Goal: Task Accomplishment & Management: Complete application form

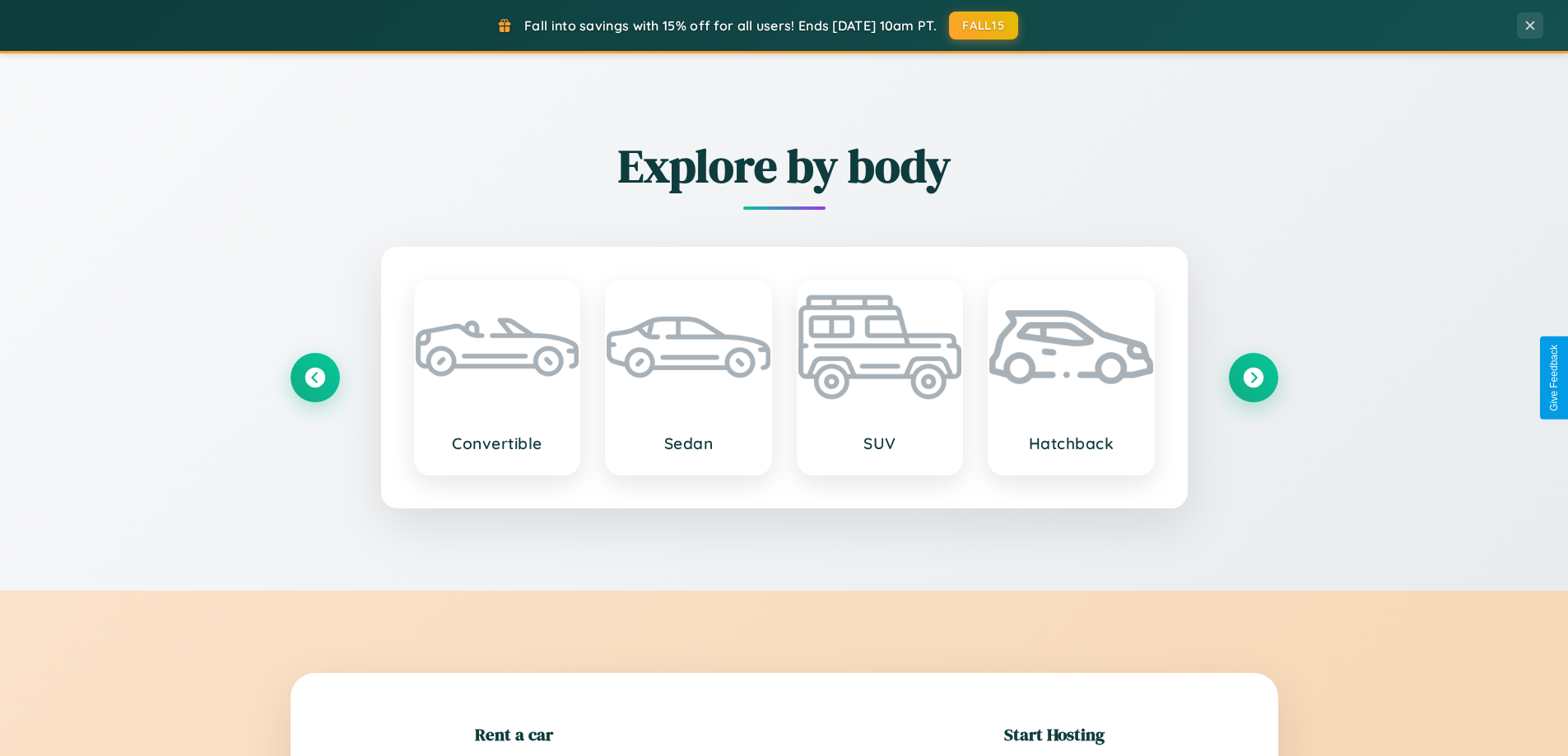
scroll to position [356, 0]
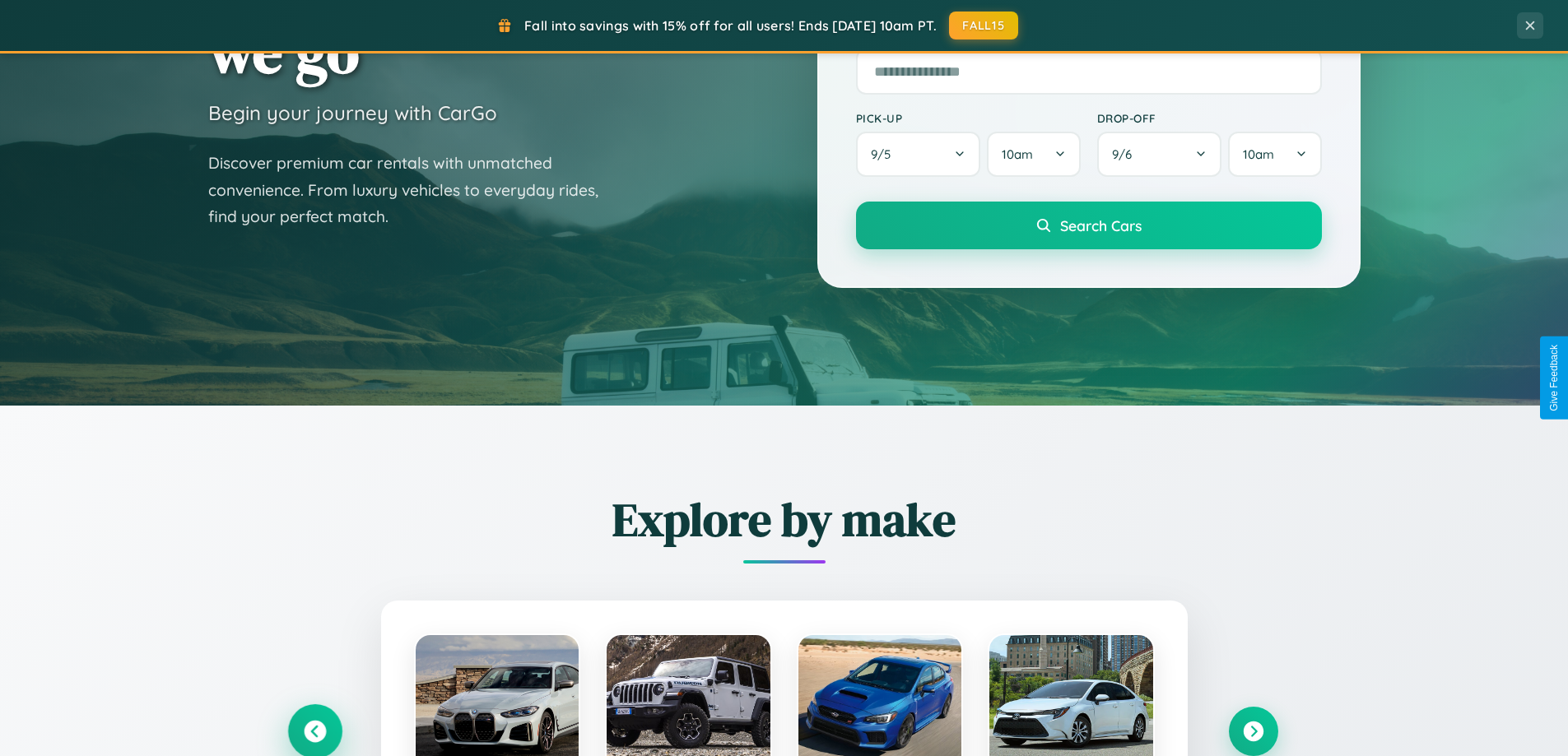
click at [315, 731] on icon at bounding box center [315, 732] width 22 height 22
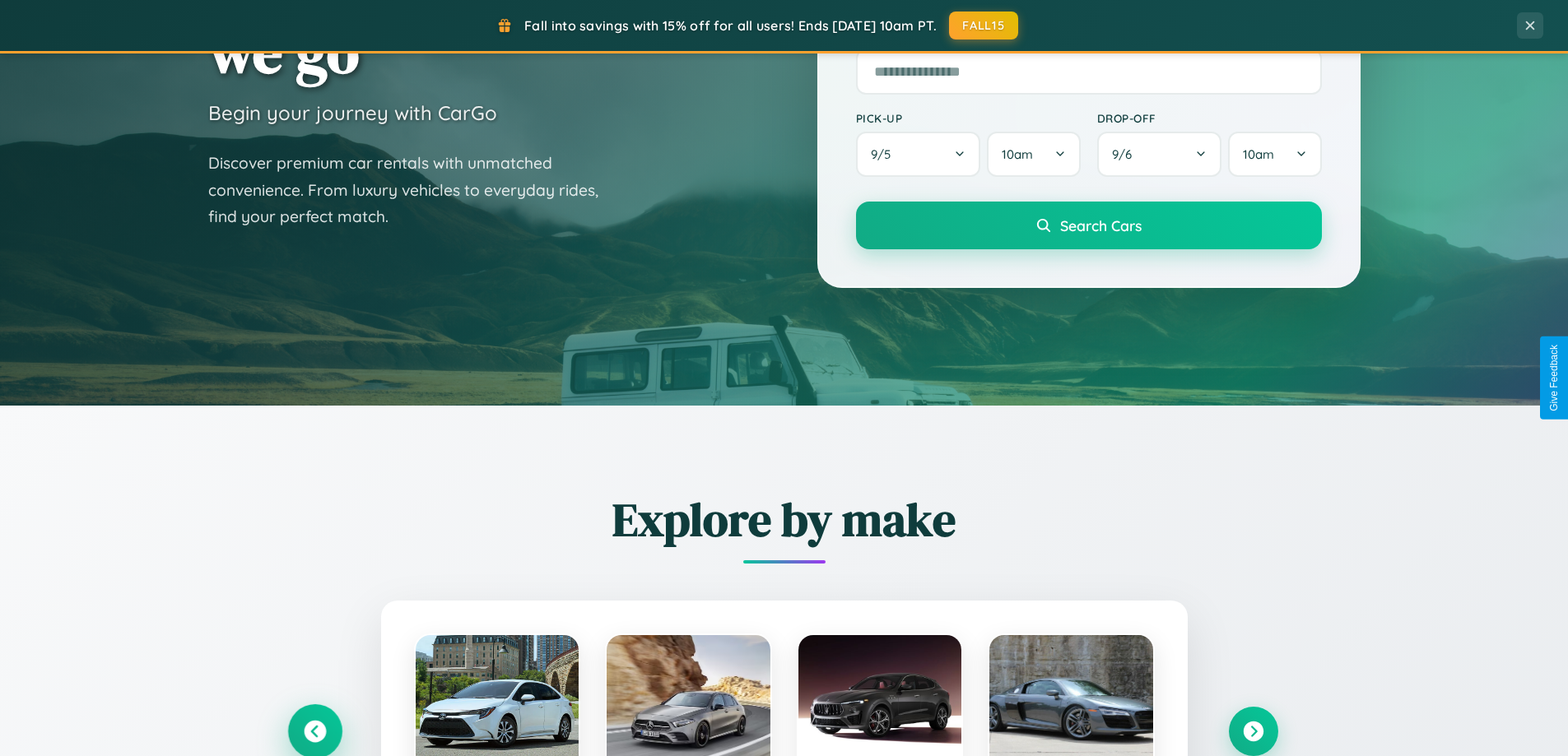
click at [315, 730] on icon at bounding box center [315, 732] width 27 height 27
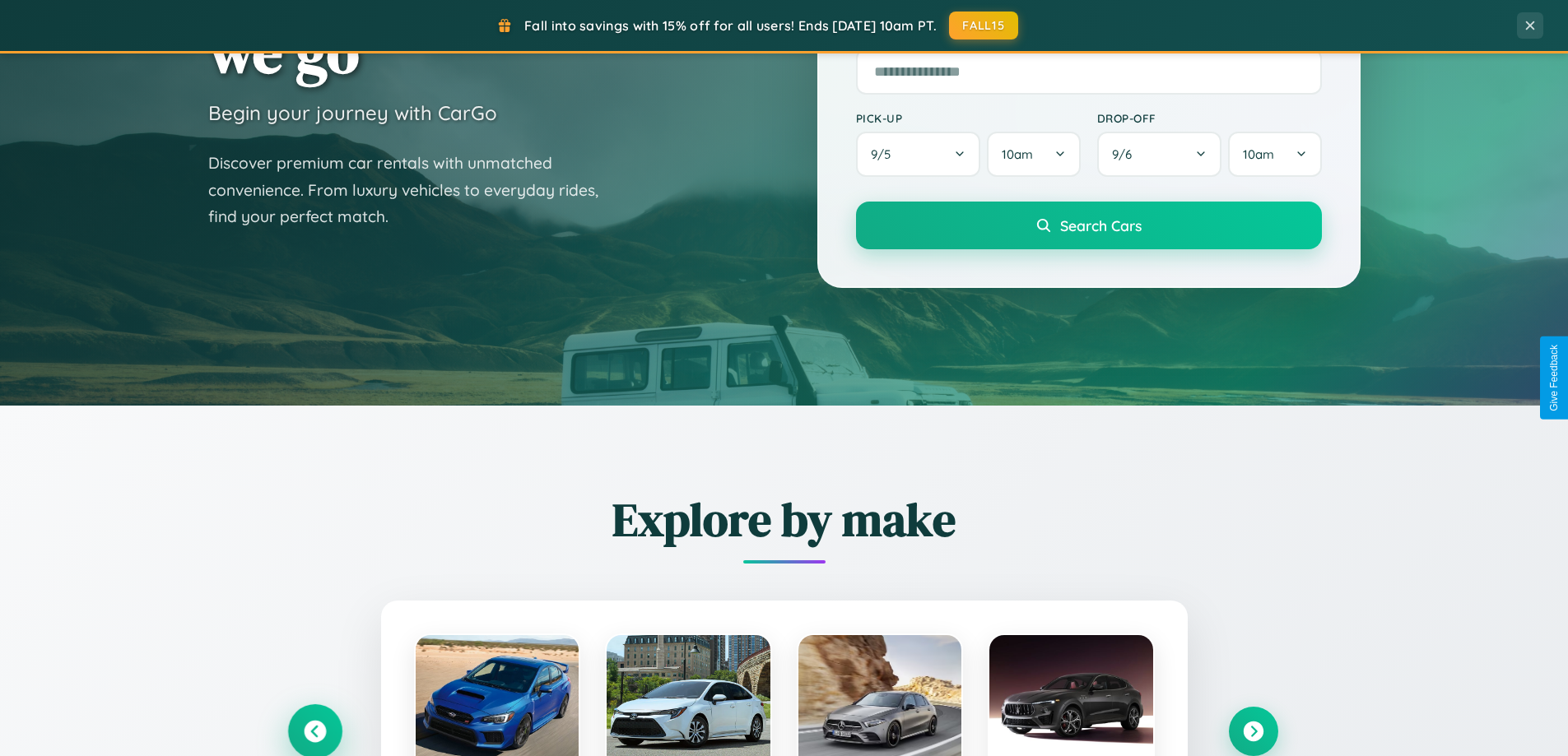
click at [315, 730] on icon at bounding box center [315, 732] width 27 height 27
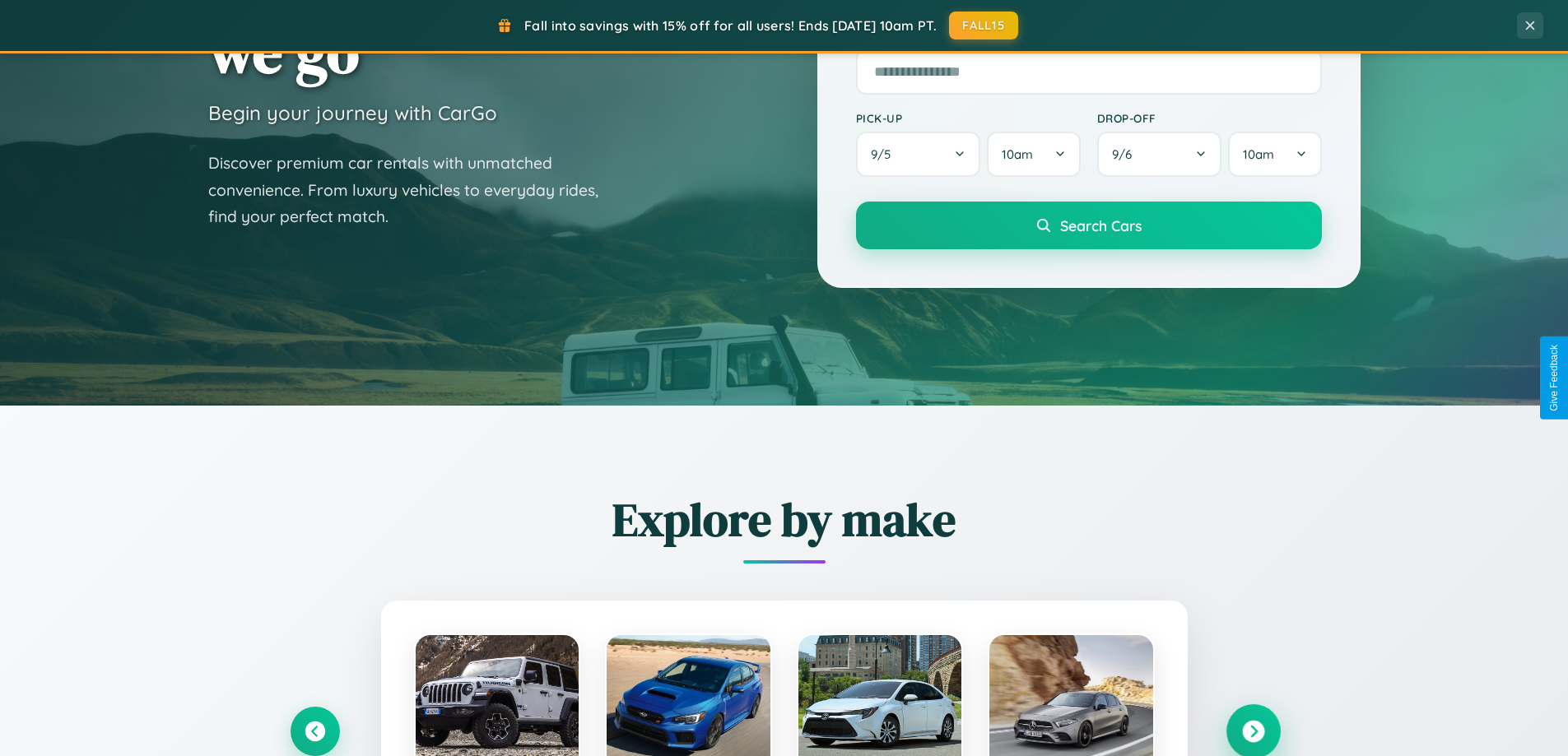
click at [1253, 731] on icon at bounding box center [1253, 732] width 22 height 22
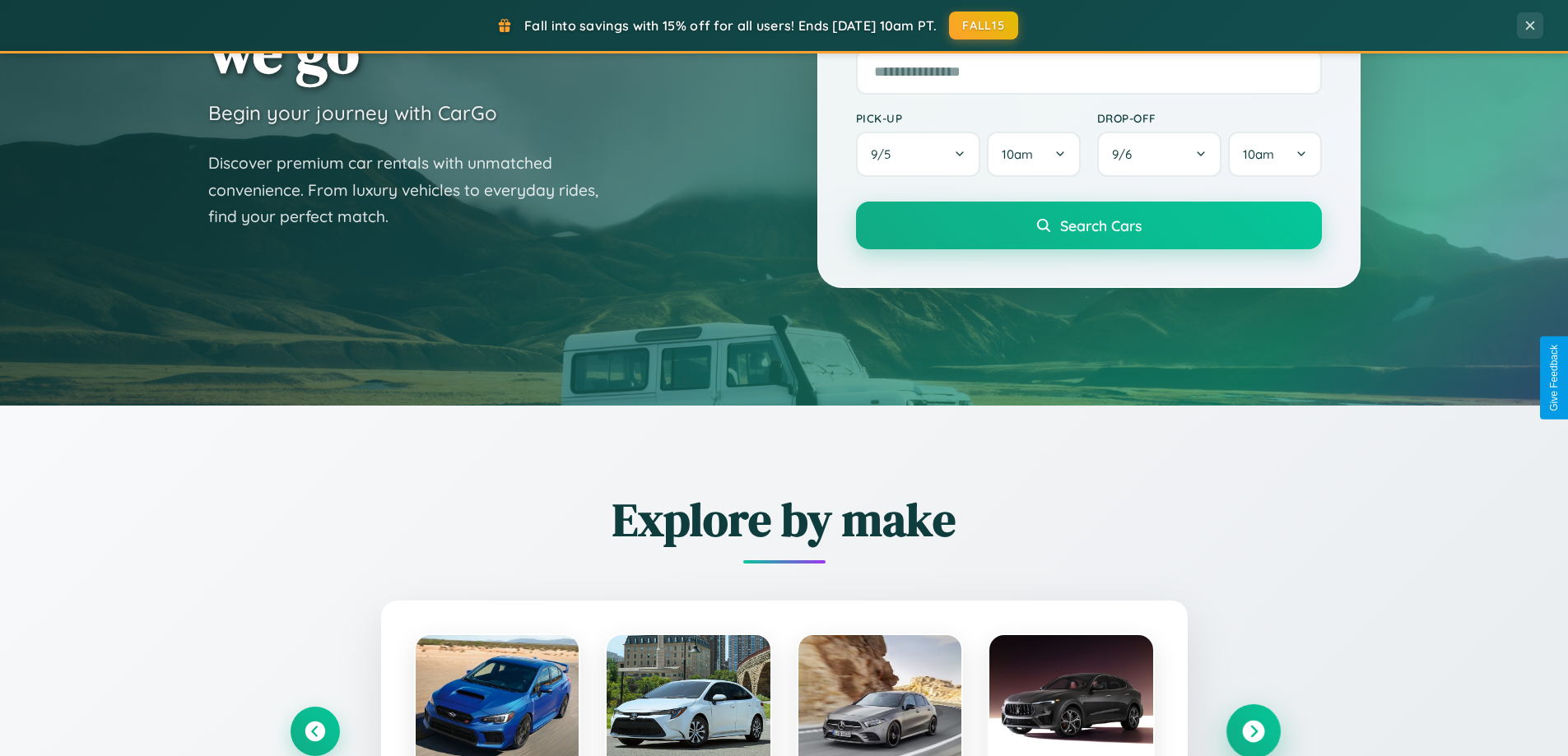
click at [1253, 730] on icon at bounding box center [1253, 732] width 22 height 22
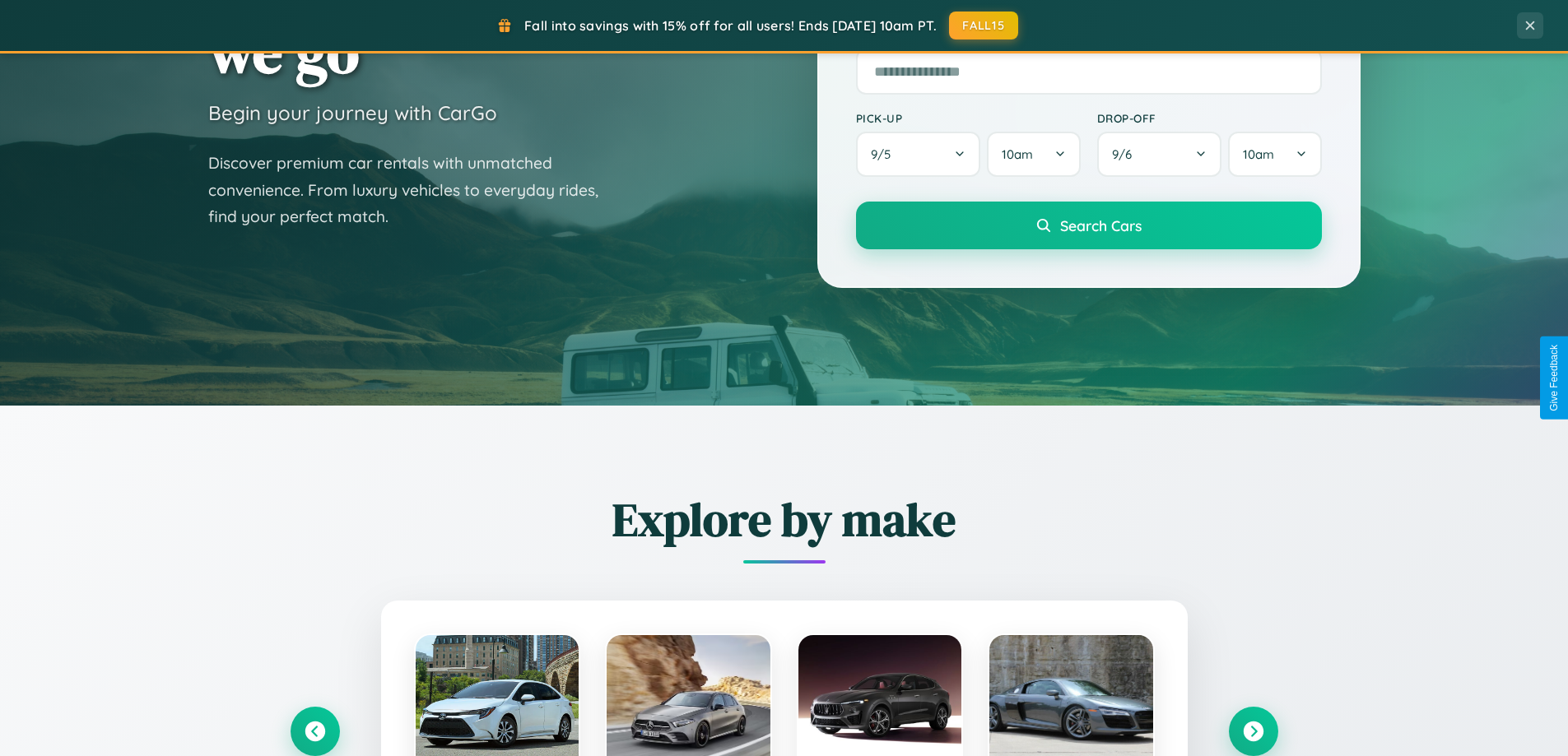
scroll to position [0, 0]
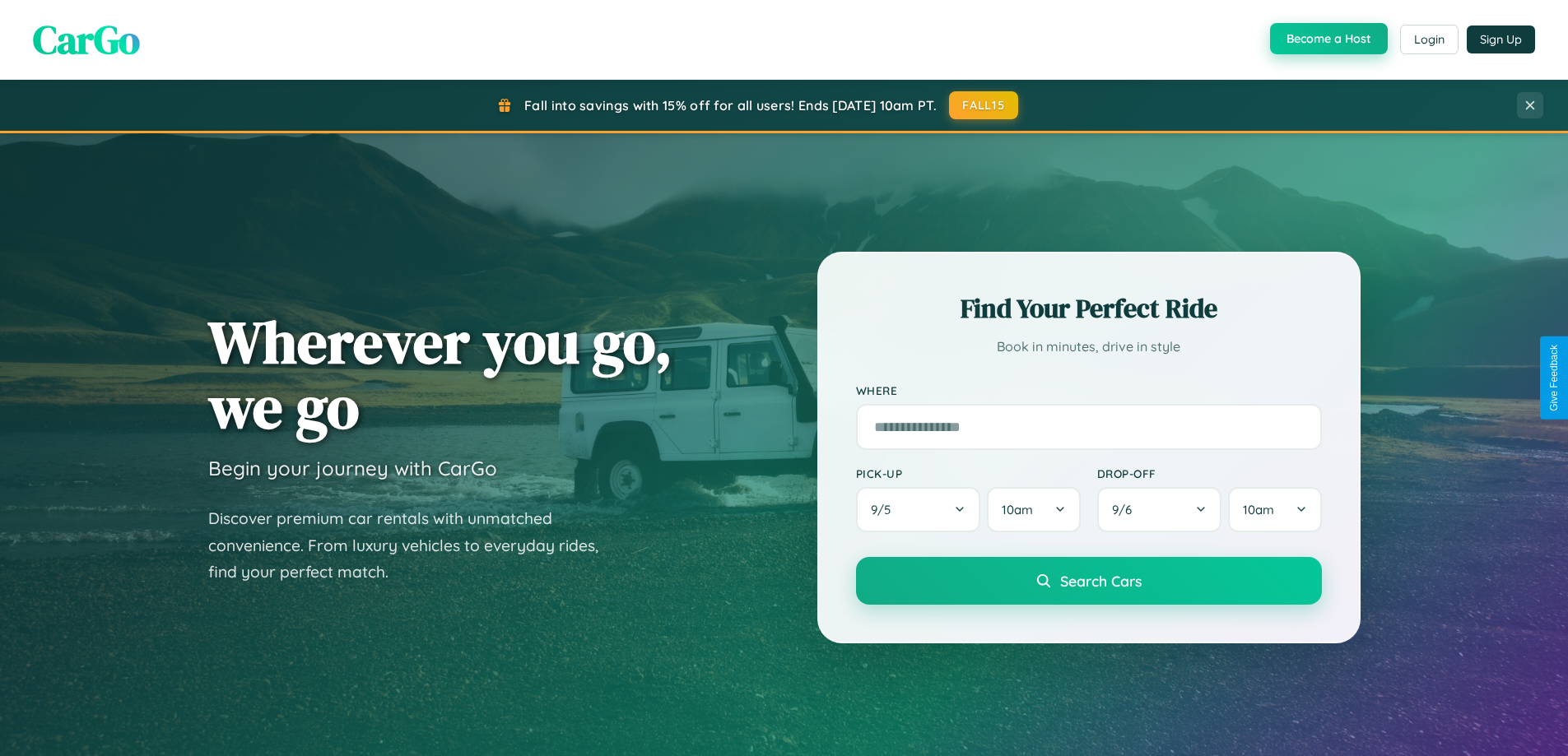
click at [1327, 39] on button "Become a Host" at bounding box center [1329, 38] width 118 height 32
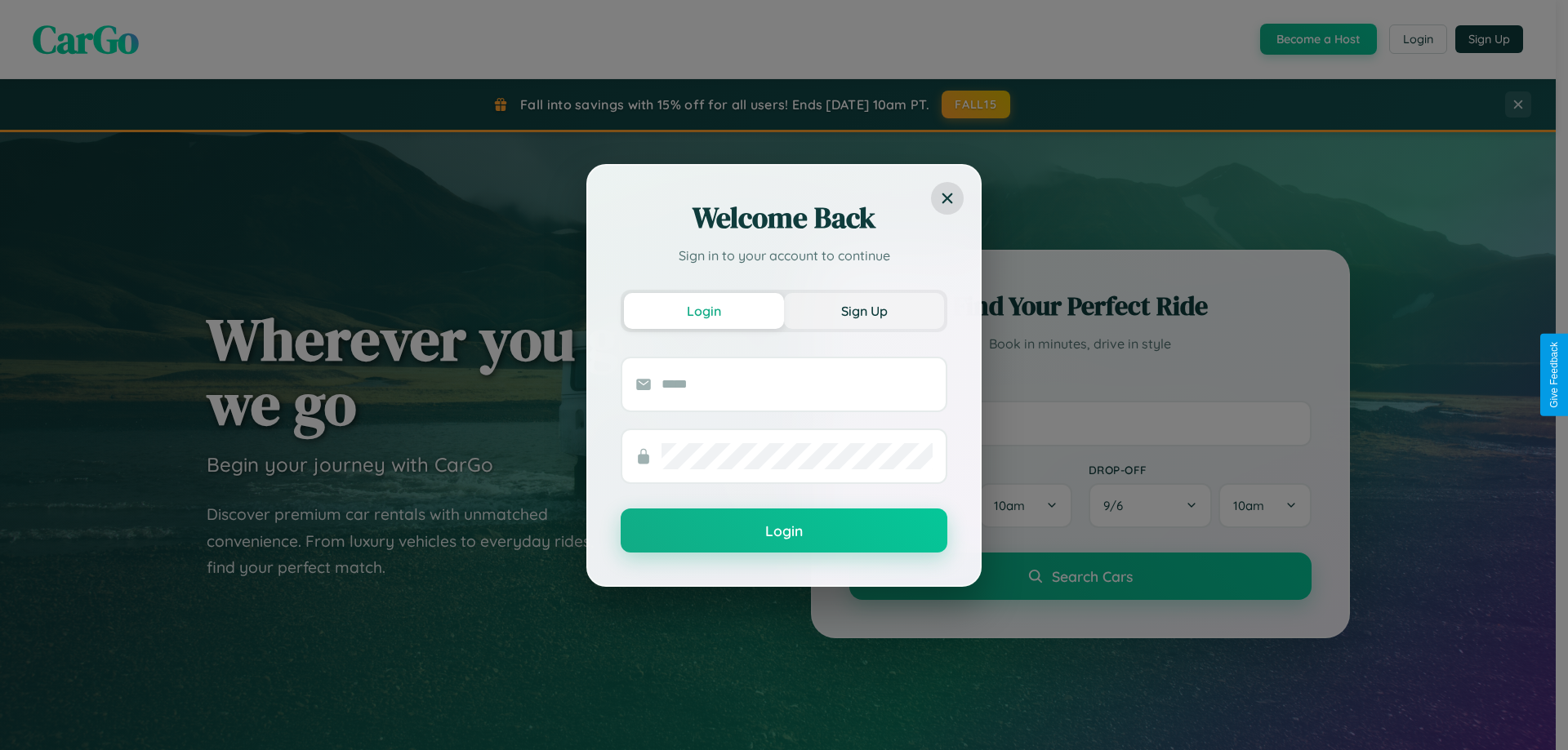
click at [864, 311] on button "Sign Up" at bounding box center [864, 311] width 160 height 36
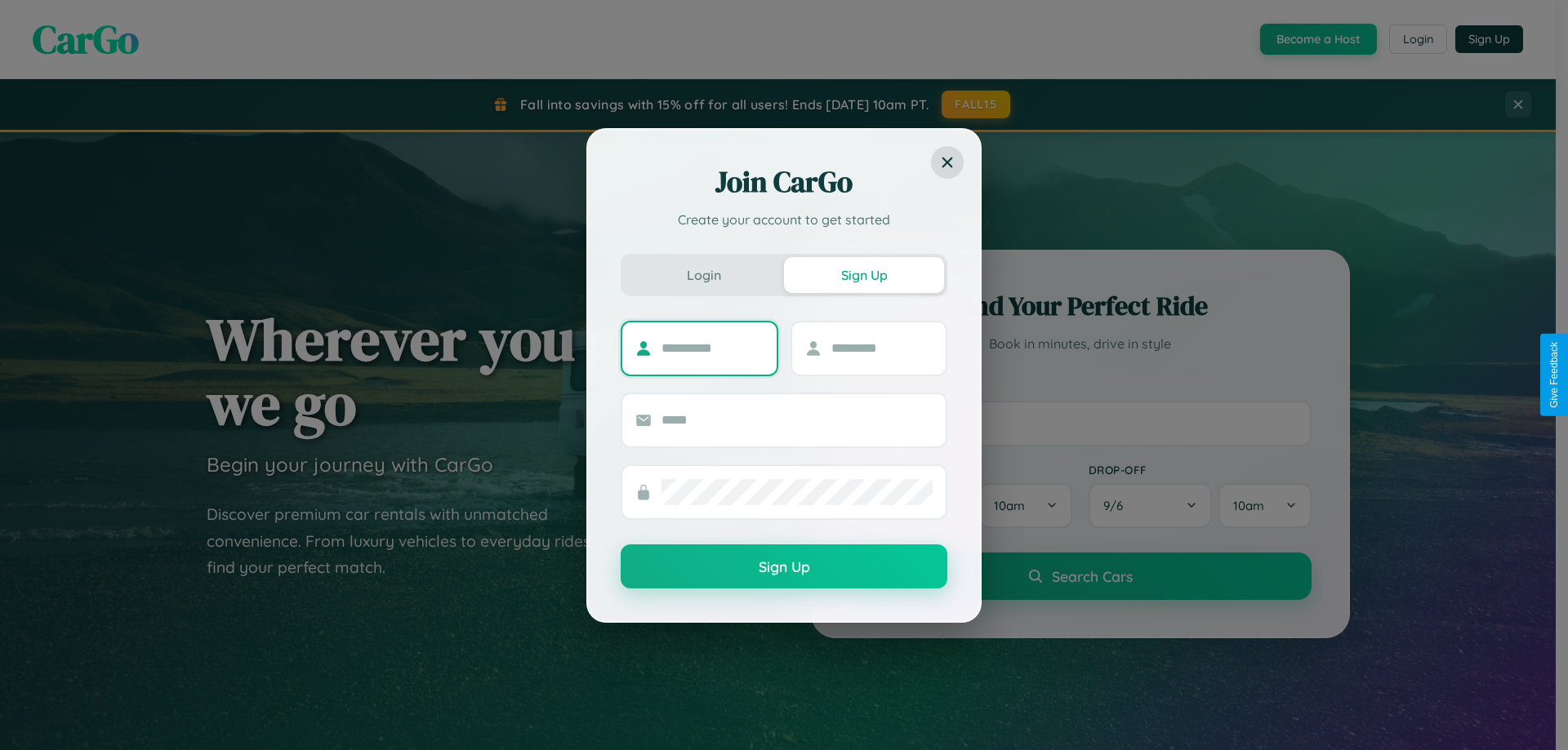
click at [712, 348] on input "text" at bounding box center [712, 348] width 102 height 26
type input "*****"
click at [881, 348] on input "text" at bounding box center [882, 348] width 102 height 26
type input "******"
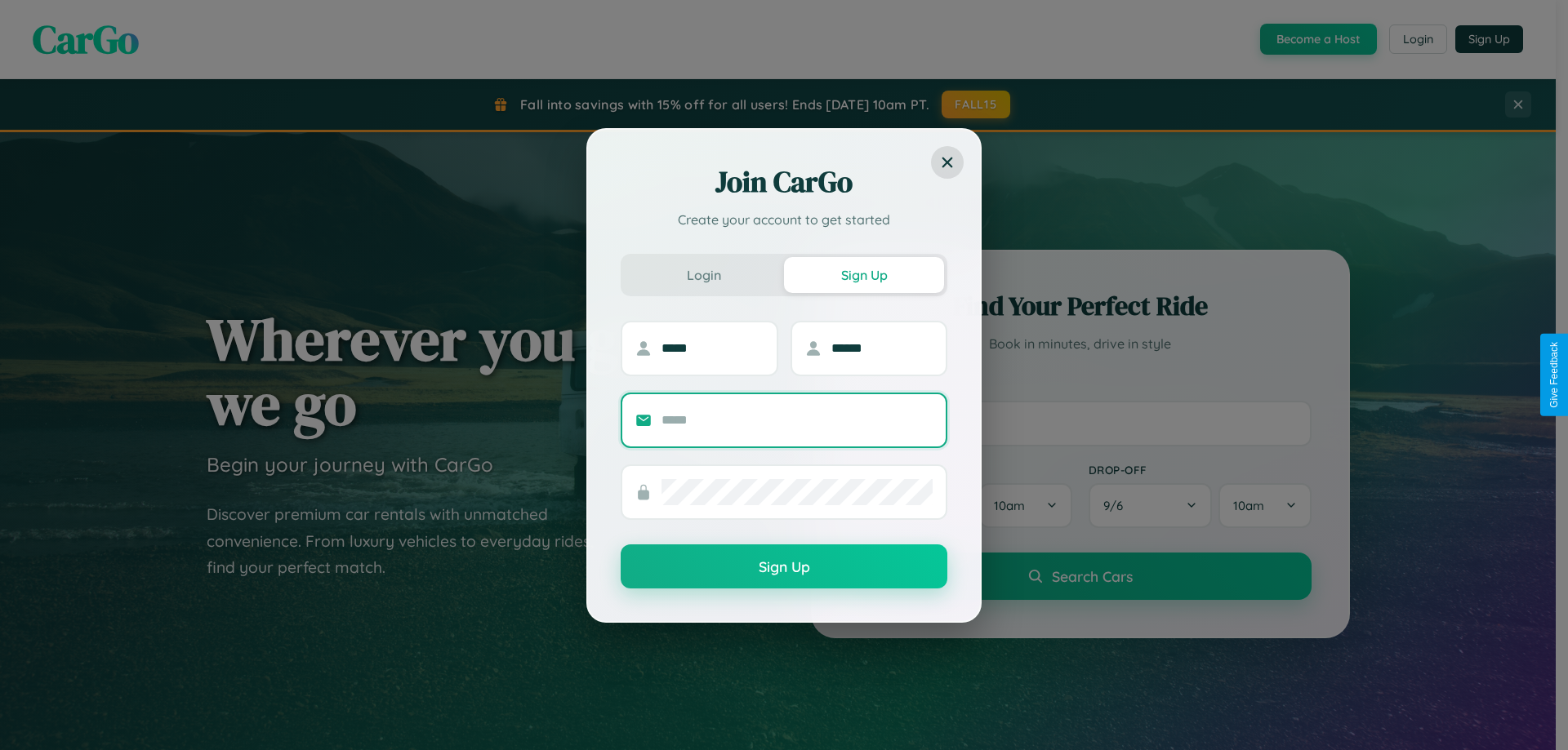
click at [797, 420] on input "text" at bounding box center [796, 420] width 271 height 26
type input "**********"
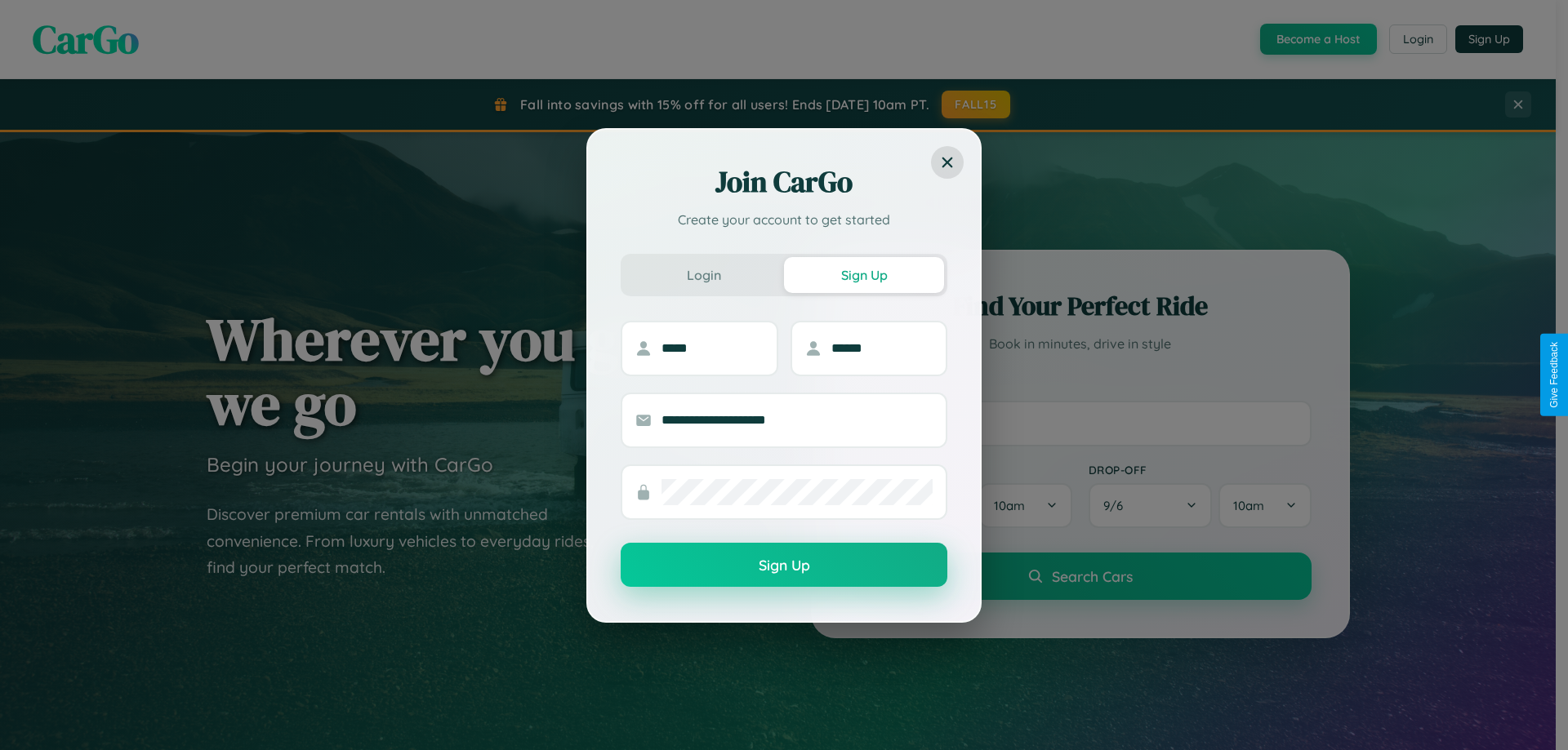
click at [784, 566] on button "Sign Up" at bounding box center [783, 565] width 327 height 44
